Goal: Navigation & Orientation: Understand site structure

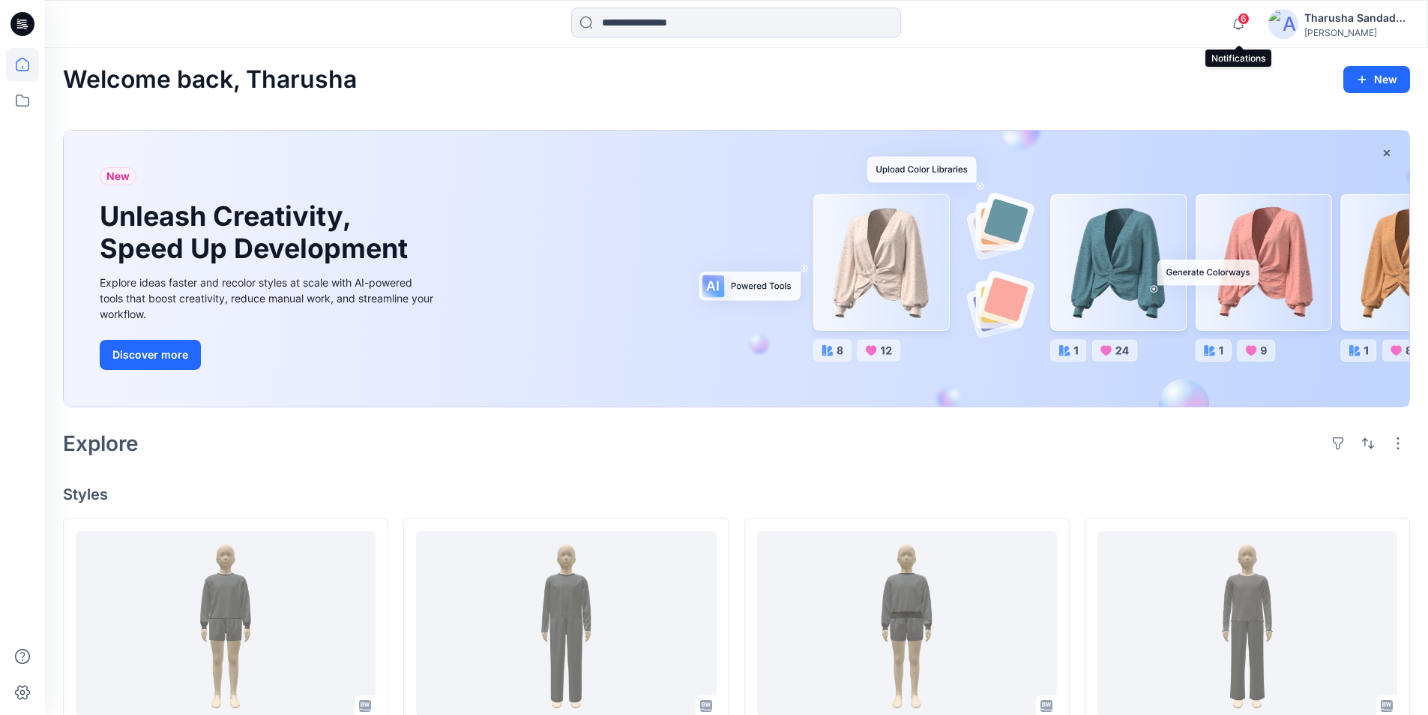
click at [1236, 19] on icon "button" at bounding box center [1238, 24] width 28 height 30
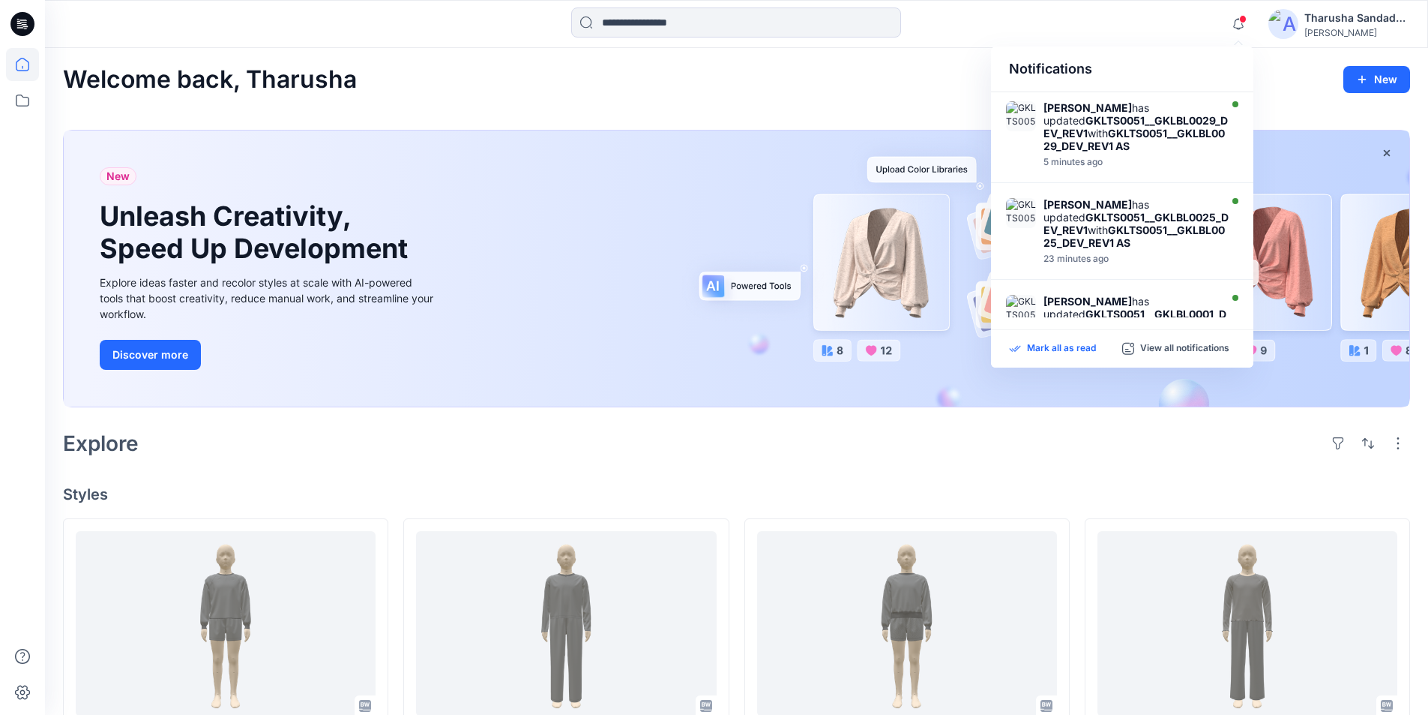
click at [1037, 344] on p "Mark all as read" at bounding box center [1061, 348] width 69 height 13
click at [927, 451] on div "Explore" at bounding box center [736, 443] width 1347 height 36
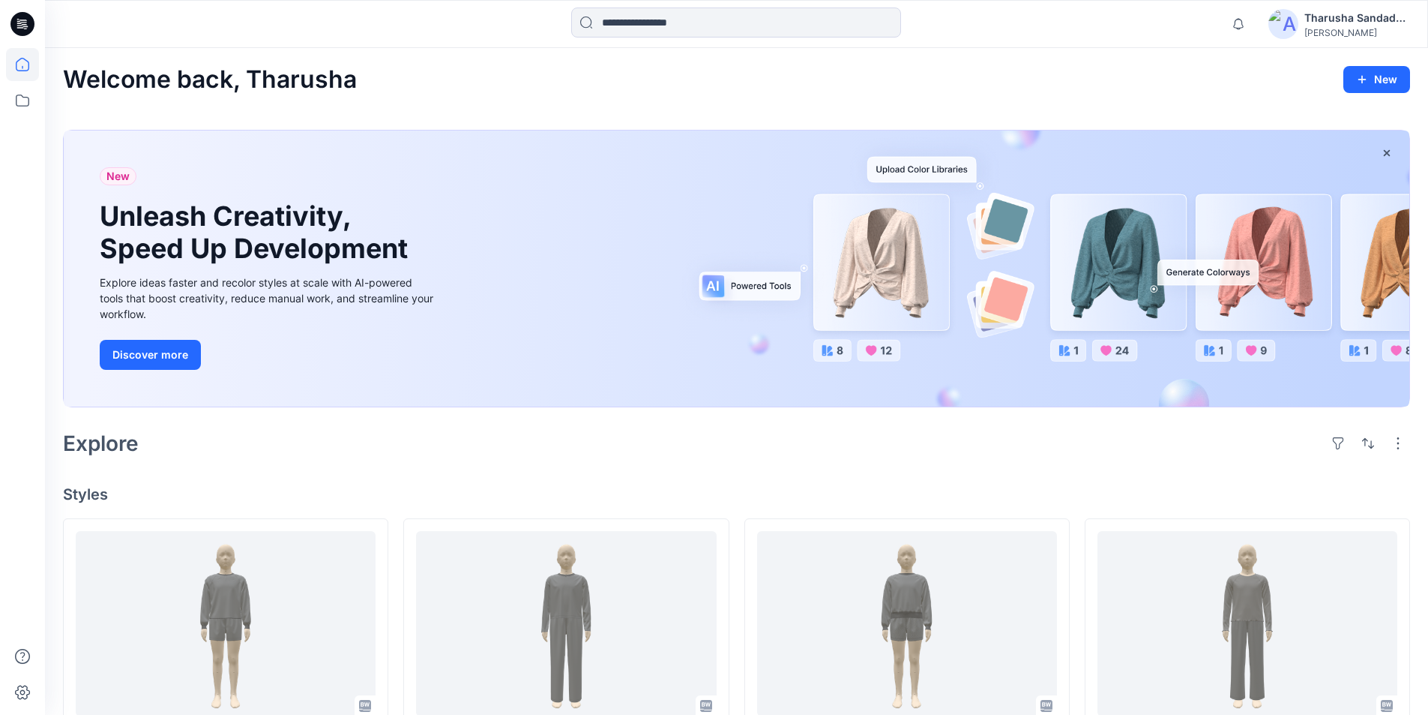
drag, startPoint x: 1143, startPoint y: 466, endPoint x: 1148, endPoint y: 448, distance: 18.0
click at [1237, 76] on div "Welcome back, Tharusha New" at bounding box center [736, 80] width 1347 height 28
drag, startPoint x: 855, startPoint y: 463, endPoint x: 903, endPoint y: 448, distance: 50.1
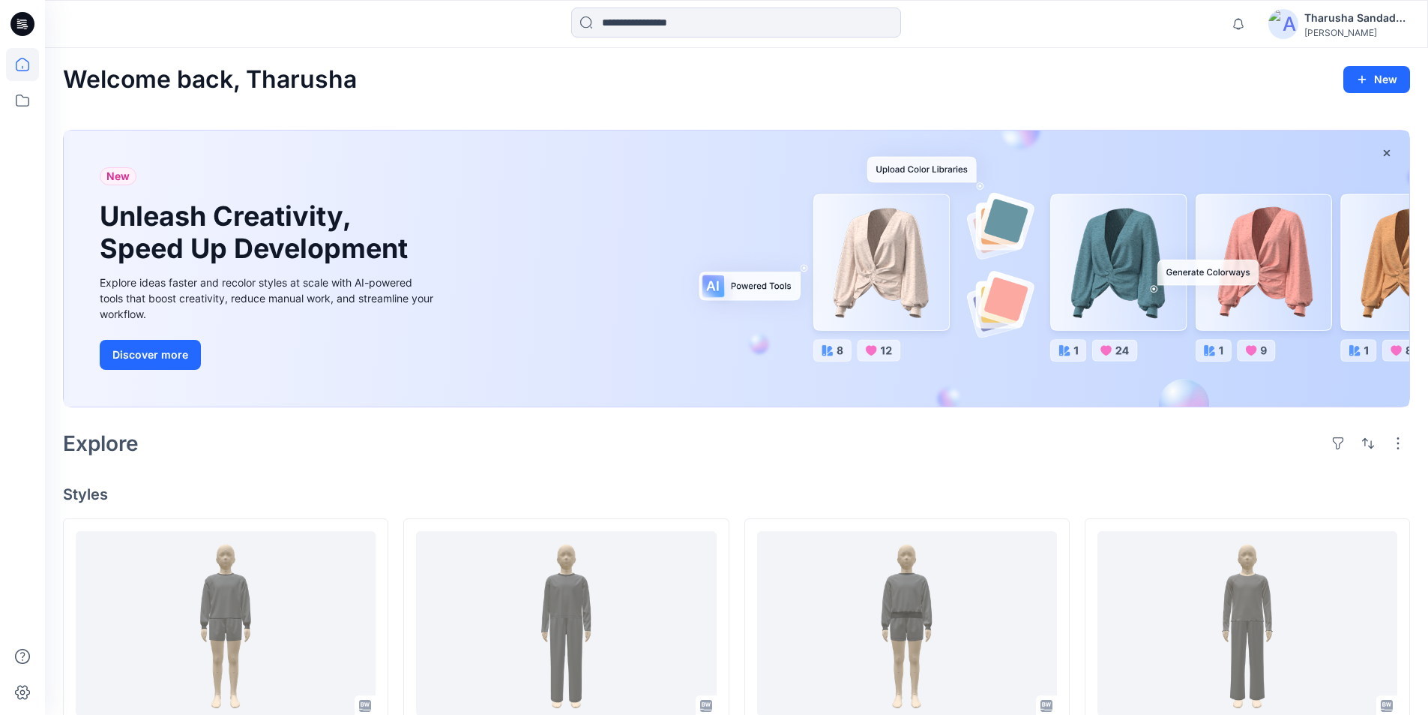
click at [1125, 37] on div "Notifications [PERSON_NAME] has updated GKLTS0051__GKLBL0029_DEV_REV1 with GKLT…" at bounding box center [736, 23] width 1383 height 33
drag, startPoint x: 1123, startPoint y: 34, endPoint x: 1132, endPoint y: 27, distance: 11.2
click at [1119, 27] on div "Notifications [PERSON_NAME] has updated GKLTS0051__GKLBL0029_DEV_REV1 with GKLT…" at bounding box center [736, 23] width 1383 height 33
drag, startPoint x: 557, startPoint y: 74, endPoint x: 542, endPoint y: 56, distance: 23.4
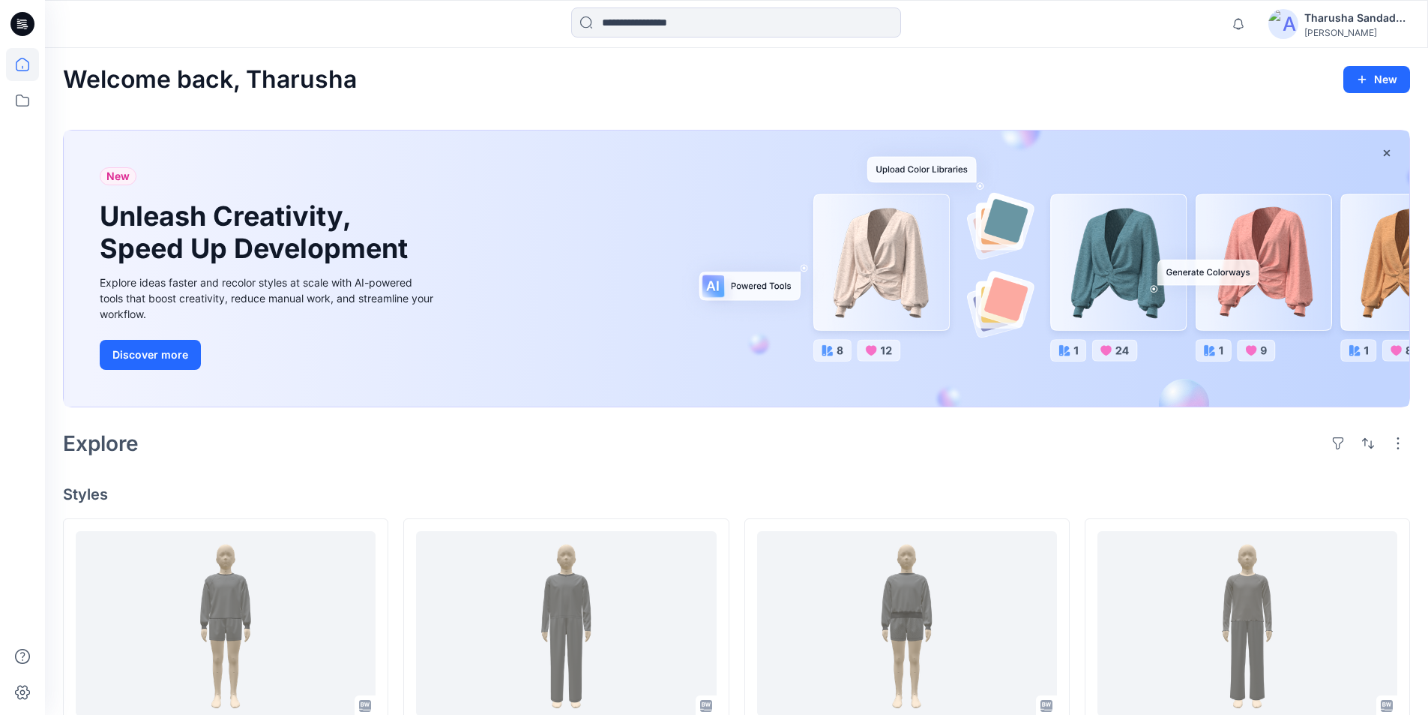
click at [553, 77] on div "Welcome back, Tharusha New" at bounding box center [736, 80] width 1347 height 28
click at [967, 502] on h4 "Styles" at bounding box center [736, 494] width 1347 height 18
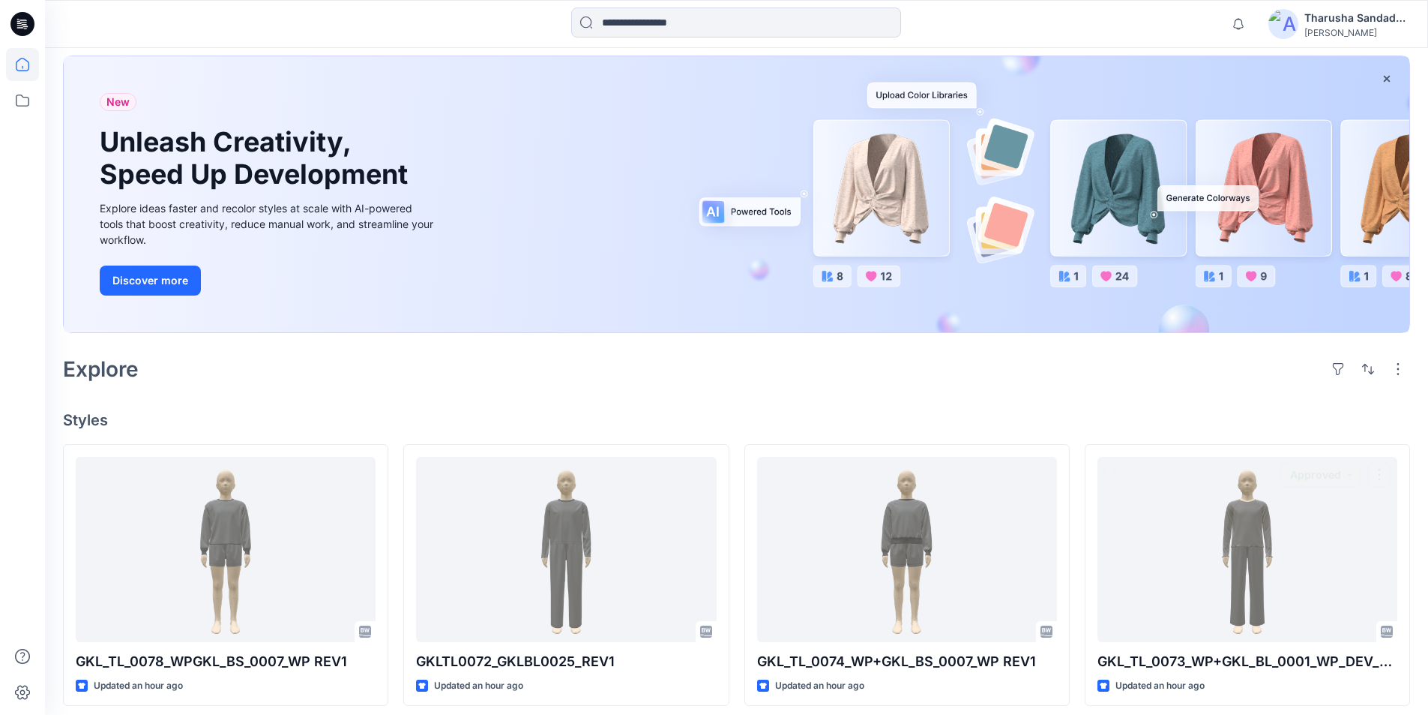
scroll to position [150, 0]
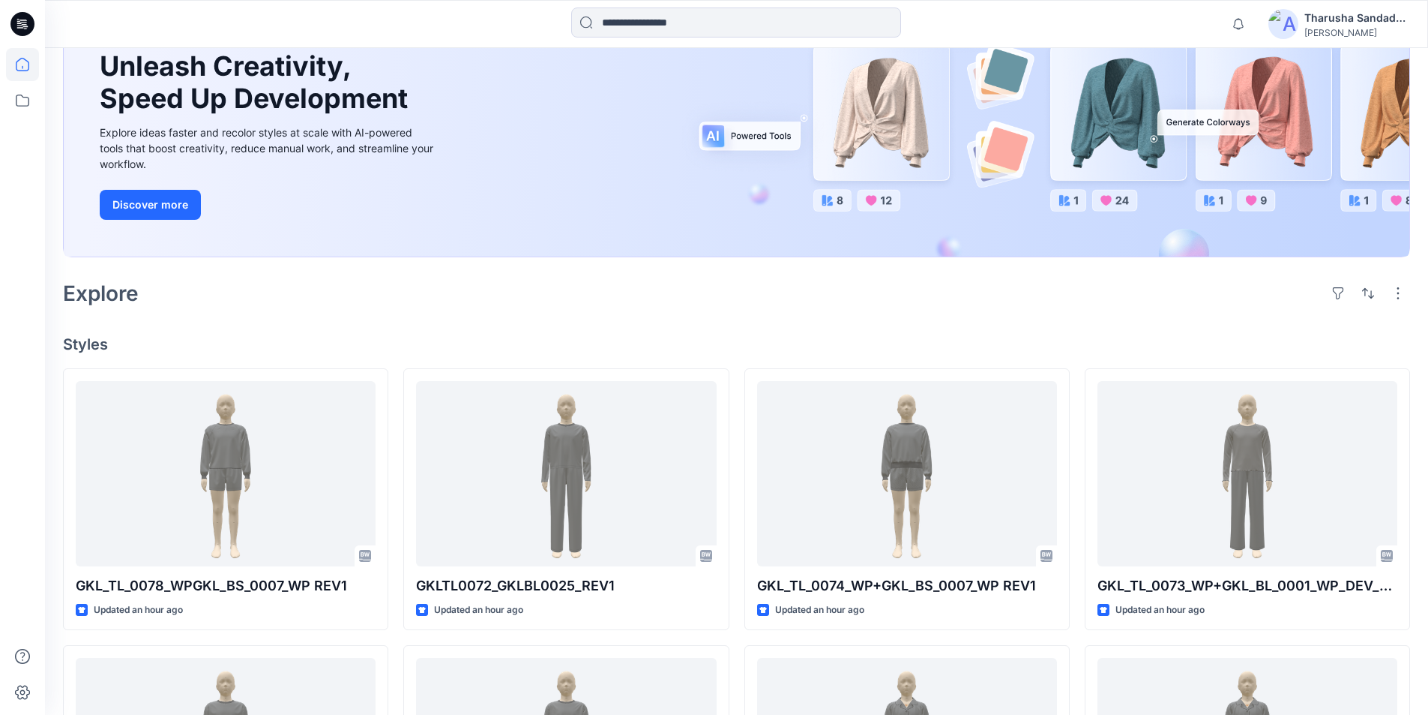
click at [13, 25] on icon at bounding box center [22, 24] width 24 height 24
